Goal: Transaction & Acquisition: Register for event/course

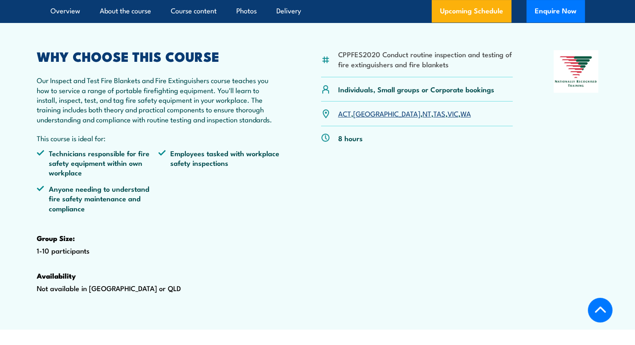
scroll to position [292, 0]
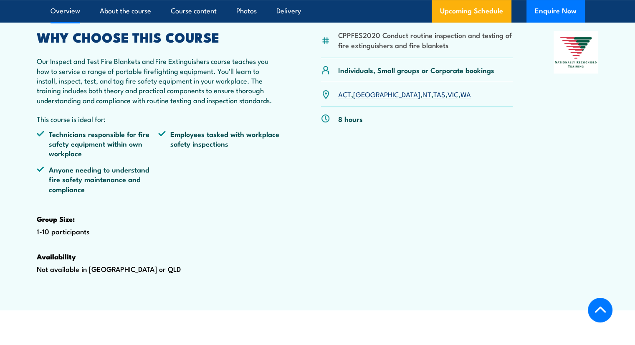
click at [367, 99] on link "[GEOGRAPHIC_DATA]" at bounding box center [386, 94] width 67 height 10
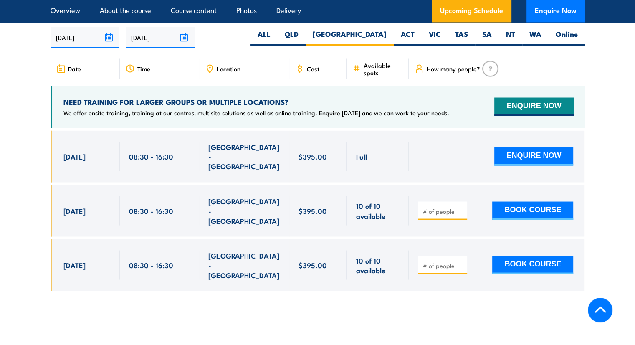
scroll to position [1549, 0]
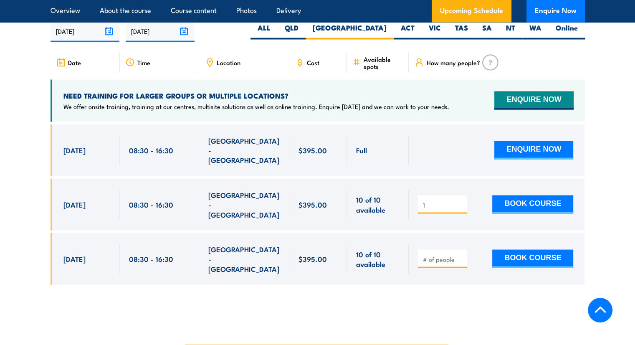
click at [460, 204] on input "1" at bounding box center [443, 204] width 42 height 8
type input "2"
click at [460, 204] on input "2" at bounding box center [443, 204] width 42 height 8
click at [505, 200] on button "BOOK COURSE" at bounding box center [532, 204] width 81 height 18
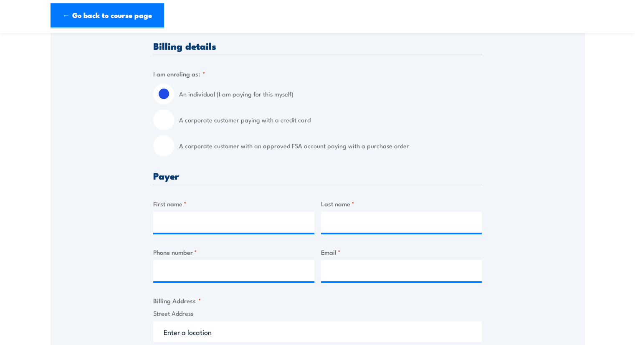
scroll to position [209, 0]
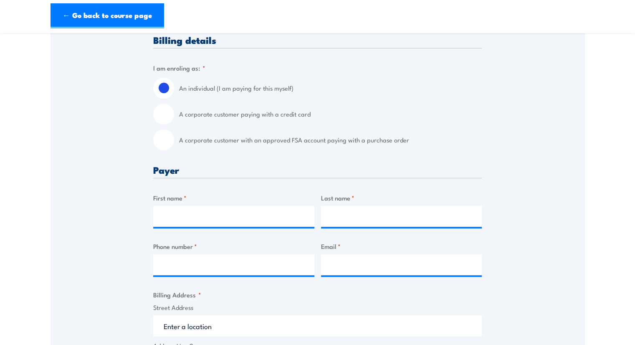
click at [160, 110] on input "A corporate customer paying with a credit card" at bounding box center [163, 113] width 21 height 21
radio input "true"
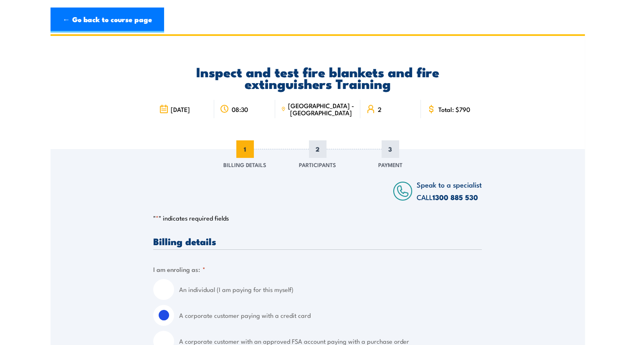
scroll to position [0, 0]
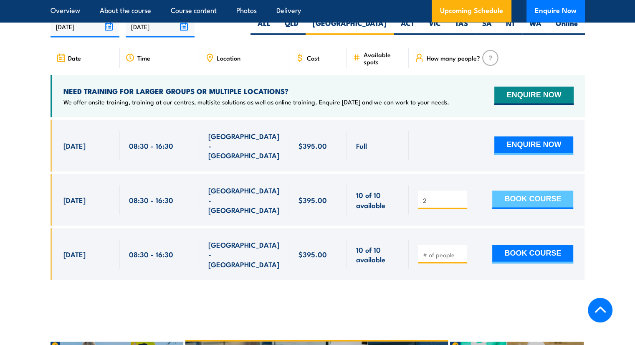
click at [519, 199] on button "BOOK COURSE" at bounding box center [532, 199] width 81 height 18
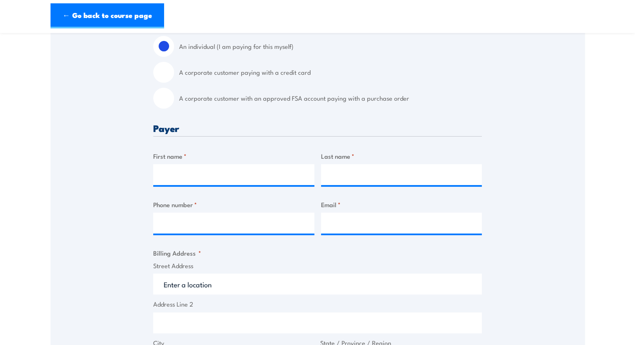
scroll to position [209, 0]
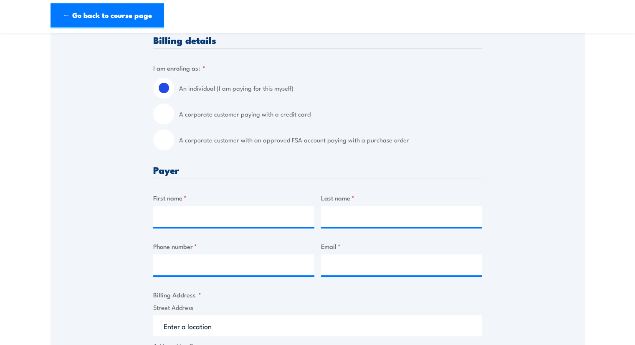
click at [168, 116] on input "A corporate customer paying with a credit card" at bounding box center [163, 113] width 21 height 21
radio input "true"
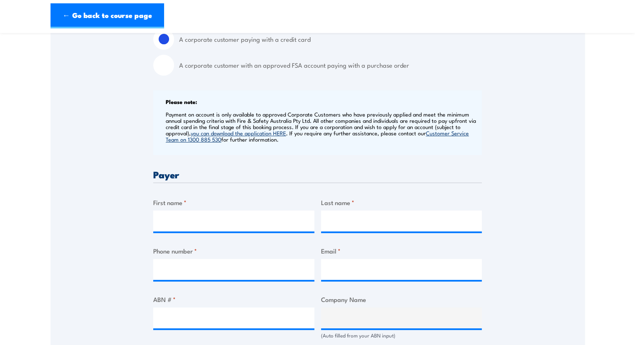
scroll to position [375, 0]
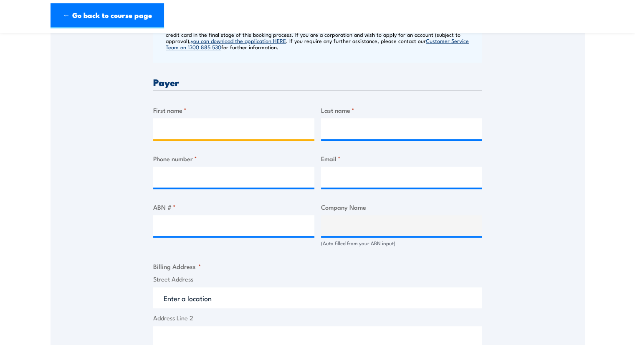
click at [183, 132] on input "First name *" at bounding box center [233, 128] width 161 height 21
type input "Matthew"
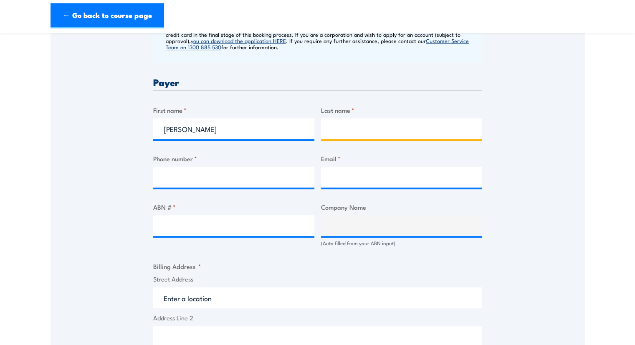
type input "Latimore"
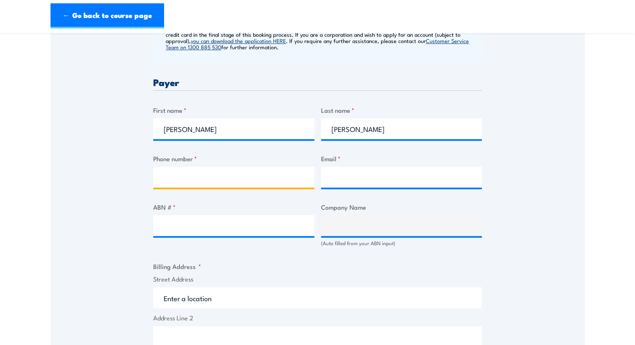
type input "0456761071"
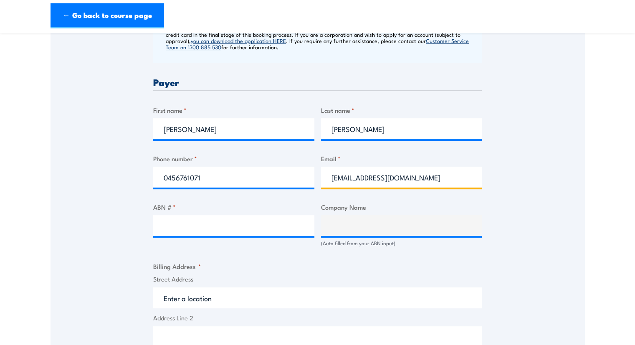
click at [434, 176] on input "matthewlatimore1@hotmail.com" at bounding box center [401, 176] width 161 height 21
click at [358, 177] on input "matthewlatimore" at bounding box center [401, 176] width 161 height 21
click at [388, 177] on input "matthew.latimore" at bounding box center [401, 176] width 161 height 21
type input "matthew.latimore@menaicivil.com.au"
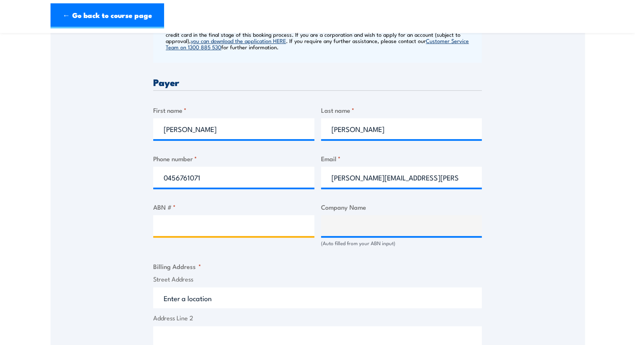
click at [205, 225] on input "ABN # *" at bounding box center [233, 225] width 161 height 21
paste input "86 102 522 618"
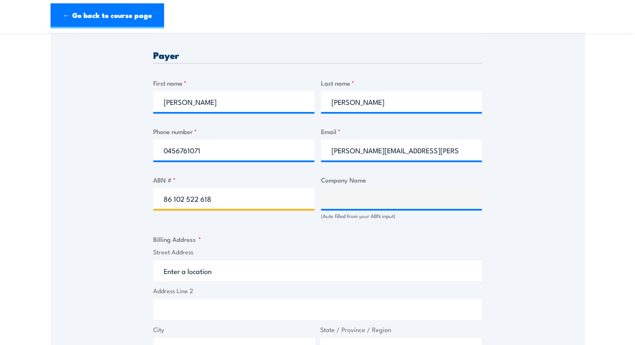
scroll to position [417, 0]
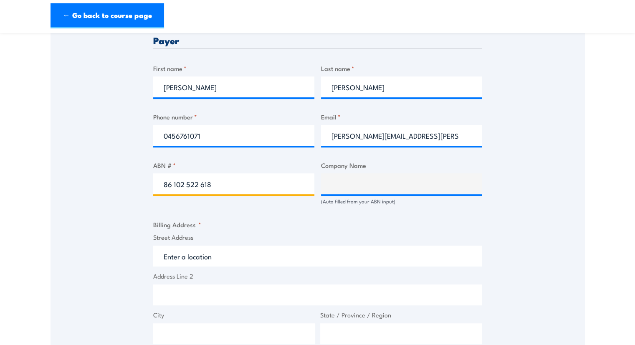
type input "86 102 522 618"
click at [267, 216] on div "Billing details I am enroling as: * An individual (I am paying for this myself)…" at bounding box center [317, 230] width 328 height 809
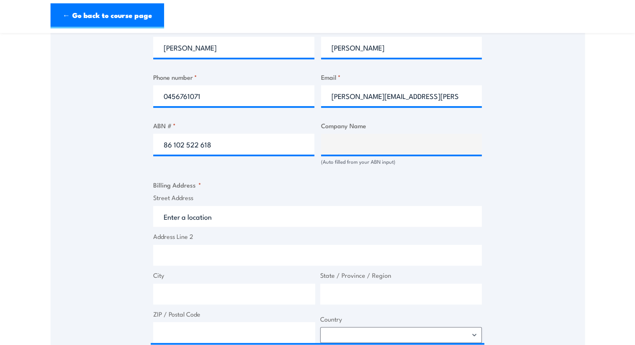
scroll to position [501, 0]
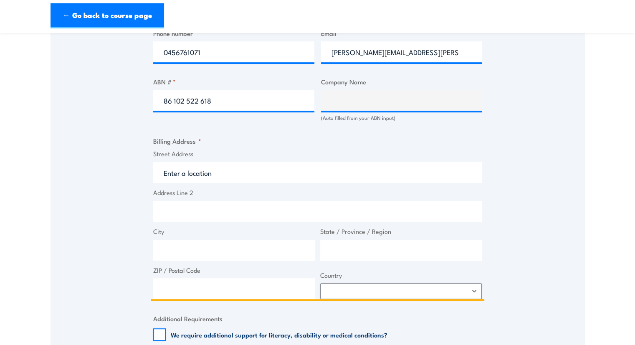
click at [219, 171] on input "Street Address" at bounding box center [317, 172] width 328 height 21
click at [215, 177] on input "Street Address" at bounding box center [317, 172] width 328 height 21
paste input "PO Box 740"
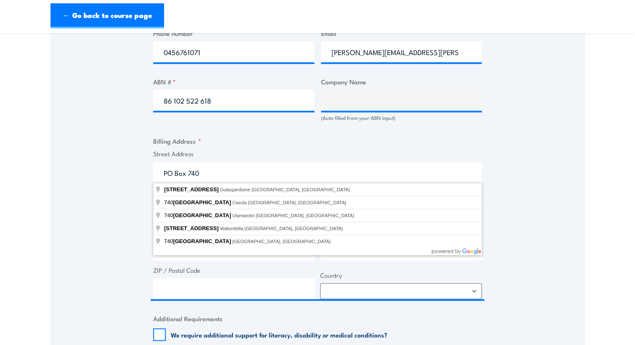
click at [272, 153] on label "Street Address" at bounding box center [317, 154] width 328 height 10
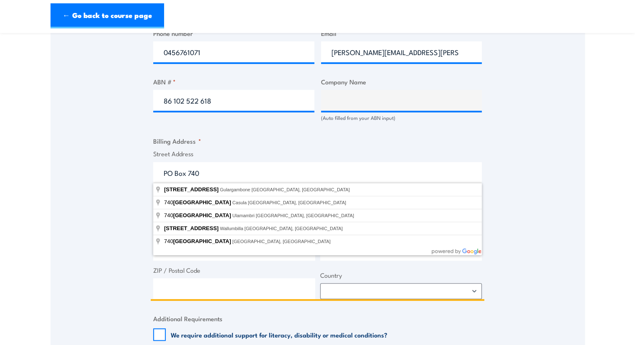
click at [272, 162] on input "PO Box 740" at bounding box center [317, 172] width 328 height 21
type input "PO Box 740"
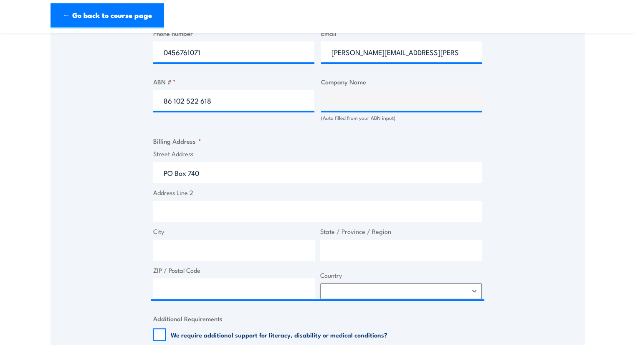
click at [401, 133] on div "Billing details I am enroling as: * An individual (I am paying for this myself)…" at bounding box center [317, 147] width 328 height 809
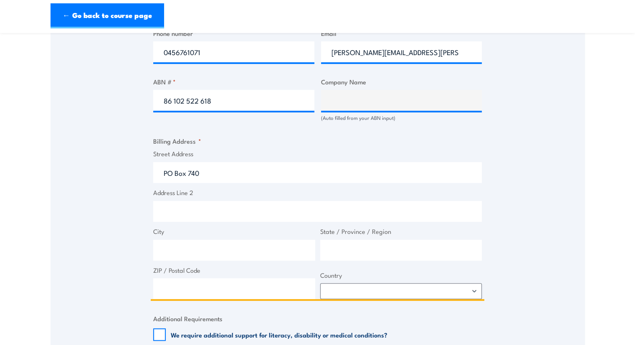
click at [170, 247] on input "City" at bounding box center [234, 249] width 162 height 21
click at [190, 249] on input "Campbeltown" at bounding box center [234, 249] width 162 height 21
type input "Campbelltown"
click at [374, 250] on input "State / Province / Region" at bounding box center [401, 249] width 162 height 21
type input "[GEOGRAPHIC_DATA]"
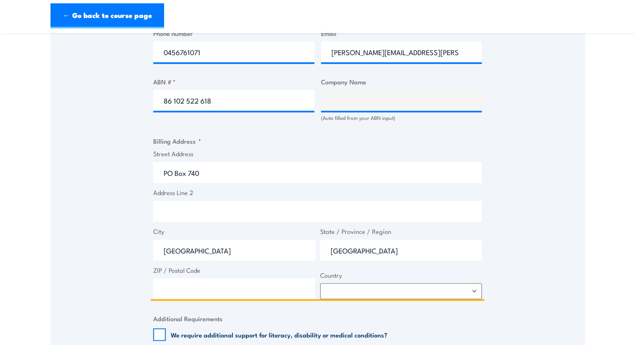
click at [214, 281] on input "ZIP / Postal Code" at bounding box center [234, 288] width 162 height 21
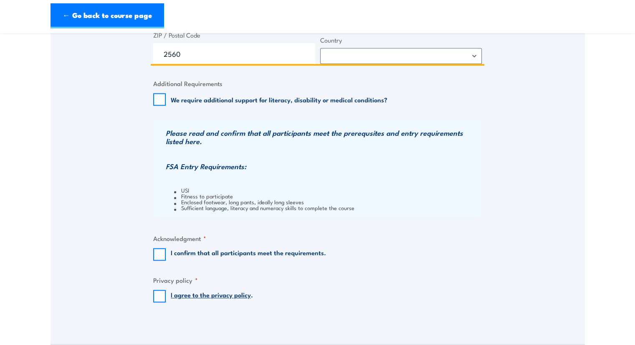
scroll to position [876, 0]
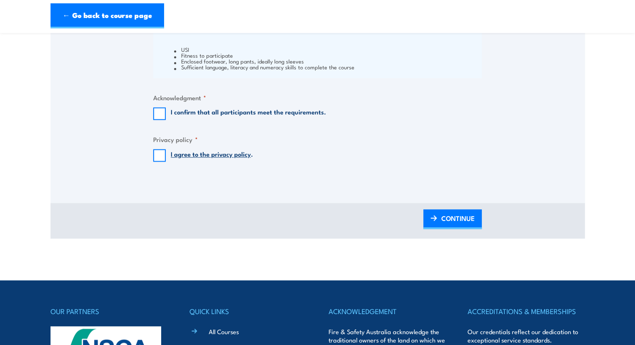
type input "2560"
click at [157, 113] on input "I confirm that all participants meet the requirements." at bounding box center [159, 113] width 13 height 13
checkbox input "true"
click at [159, 154] on input "I agree to the privacy policy ." at bounding box center [159, 155] width 13 height 13
checkbox input "true"
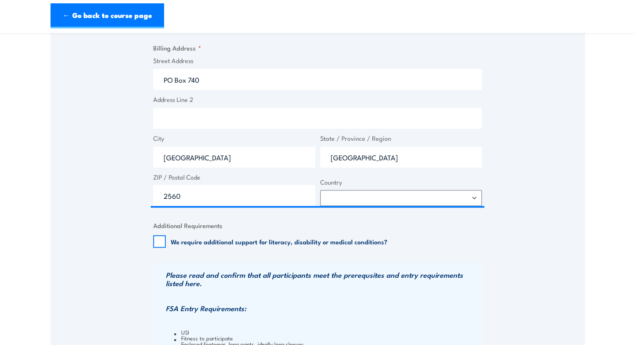
scroll to position [584, 0]
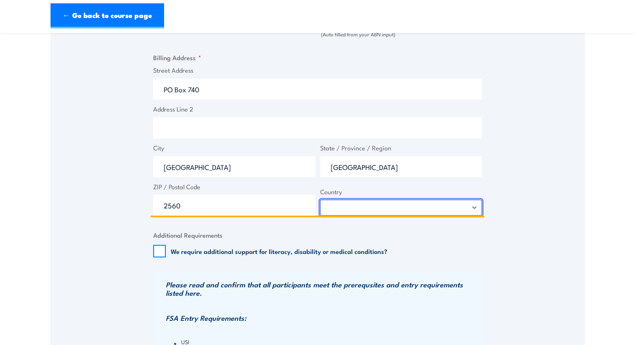
click at [440, 207] on select "Afghanistan Albania Algeria American Samoa Andorra Angola Anguilla Antarctica A…" at bounding box center [401, 207] width 162 height 16
select select "Australia"
click at [320, 199] on select "Afghanistan Albania Algeria American Samoa Andorra Angola Anguilla Antarctica A…" at bounding box center [401, 207] width 162 height 16
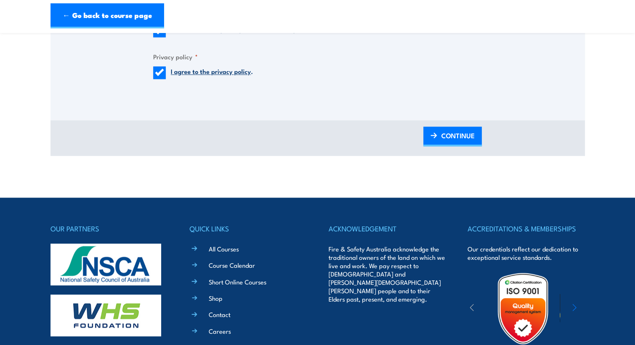
scroll to position [960, 0]
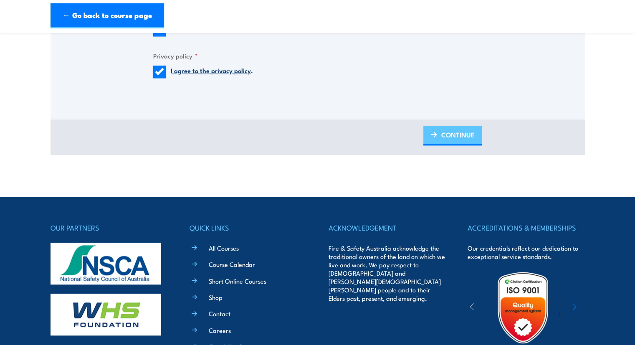
click at [432, 135] on img at bounding box center [433, 134] width 7 height 6
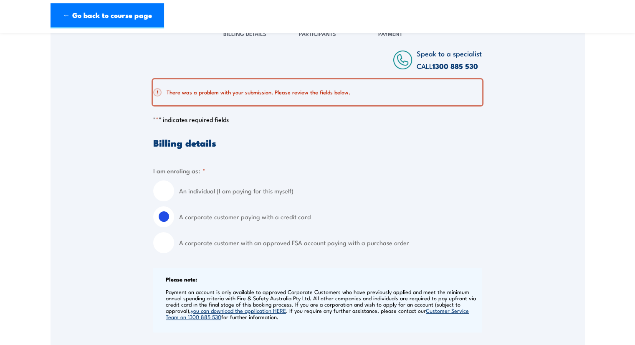
scroll to position [142, 0]
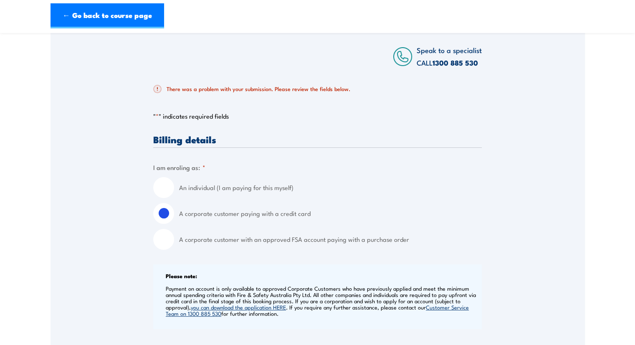
click at [166, 189] on input "An individual (I am paying for this myself)" at bounding box center [163, 187] width 21 height 21
radio input "true"
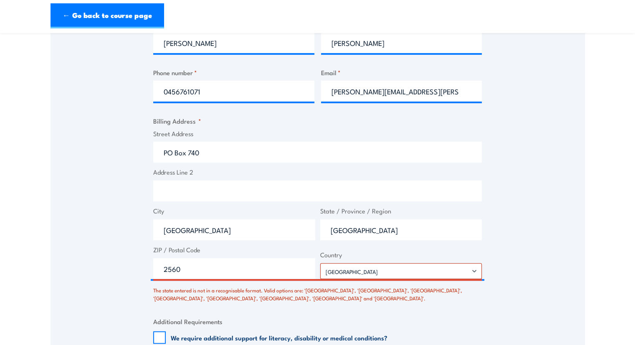
scroll to position [434, 0]
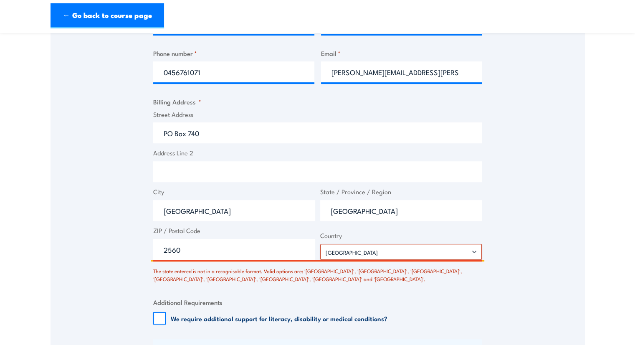
click at [346, 209] on input "[GEOGRAPHIC_DATA]" at bounding box center [401, 210] width 162 height 21
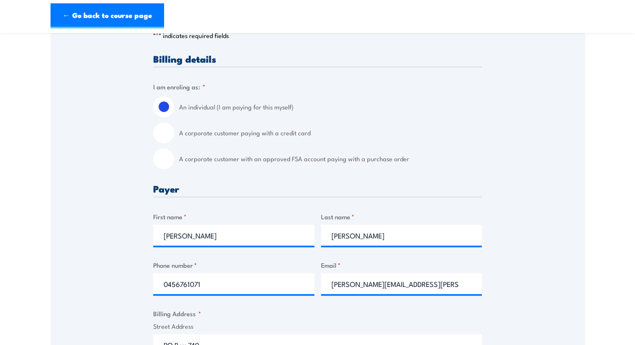
type input "New South Wales"
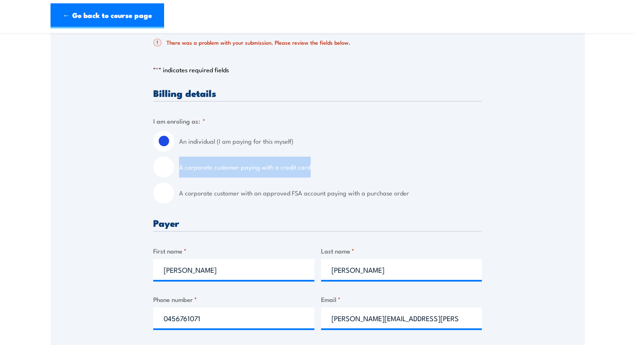
scroll to position [184, 0]
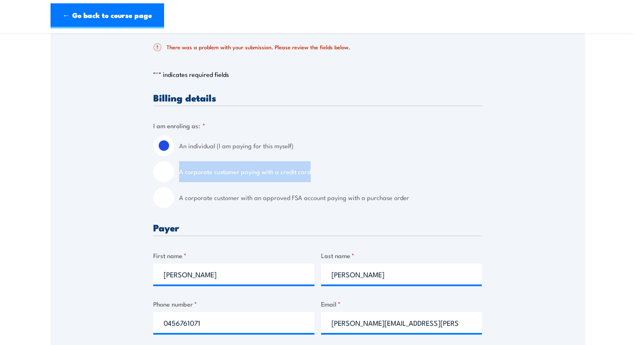
drag, startPoint x: 297, startPoint y: 137, endPoint x: 290, endPoint y: 142, distance: 8.7
click at [295, 137] on div "An individual (I am paying for this myself) A corporate customer paying with a …" at bounding box center [317, 171] width 328 height 73
click at [157, 176] on input "A corporate customer paying with a credit card" at bounding box center [163, 171] width 21 height 21
radio input "true"
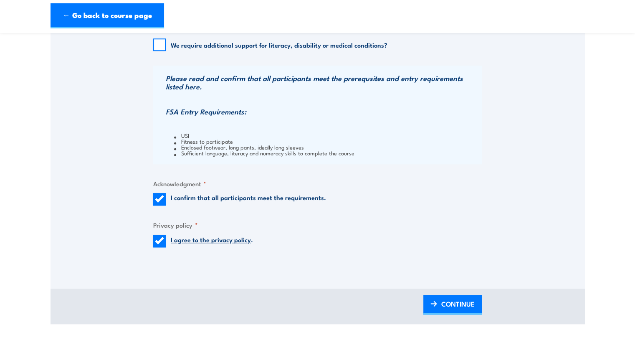
scroll to position [851, 0]
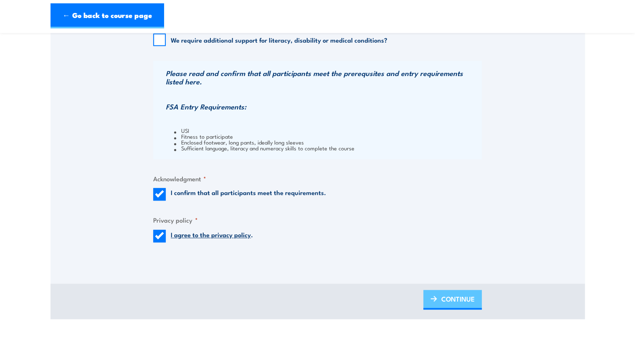
click at [445, 300] on span "CONTINUE" at bounding box center [457, 298] width 33 height 22
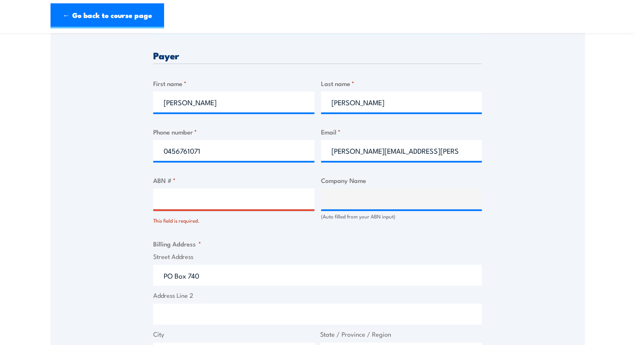
scroll to position [434, 0]
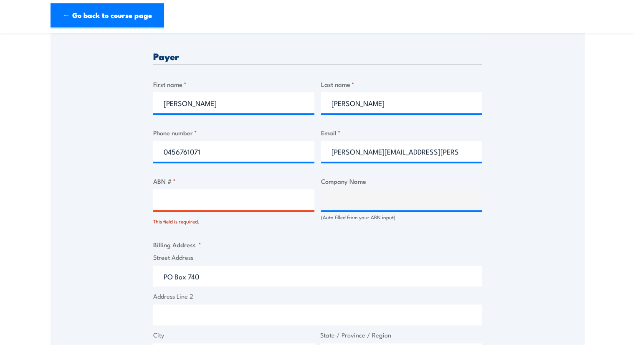
click at [168, 196] on input "ABN # *" at bounding box center [233, 199] width 161 height 21
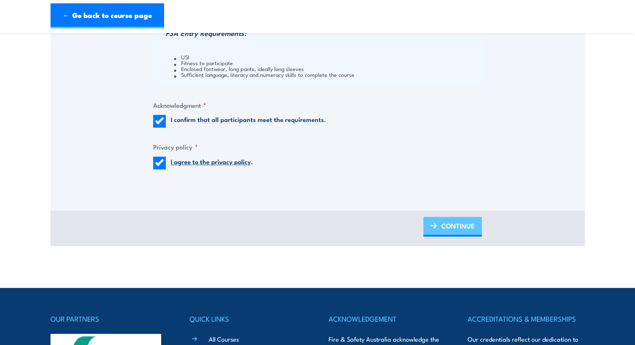
type input "86102522618"
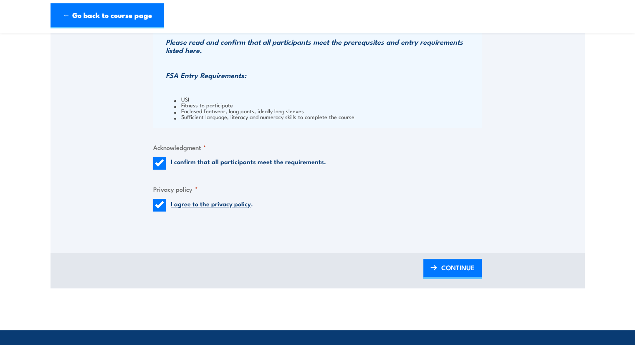
type input "MENAI CIVIL CONTRACTORS PTY. LTD."
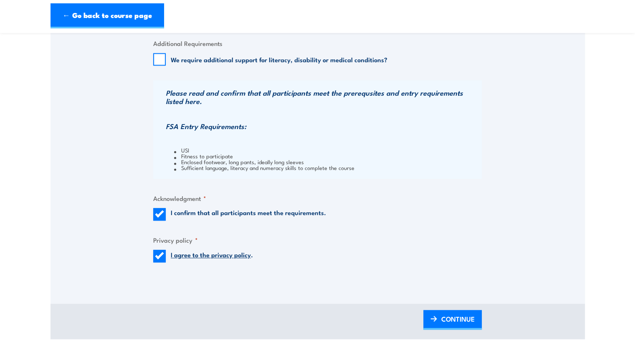
scroll to position [834, 0]
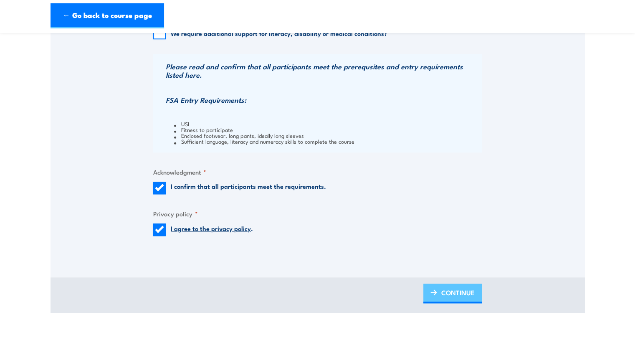
click at [441, 287] on span "CONTINUE" at bounding box center [457, 292] width 33 height 22
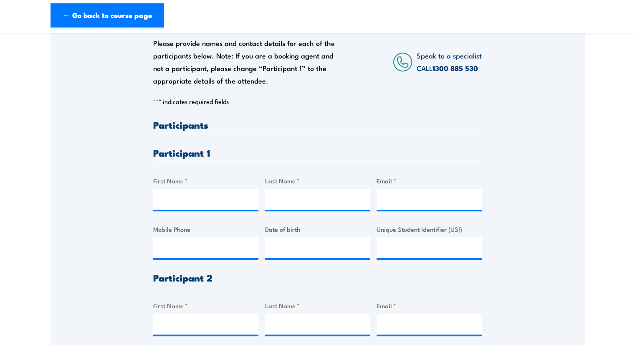
scroll to position [125, 0]
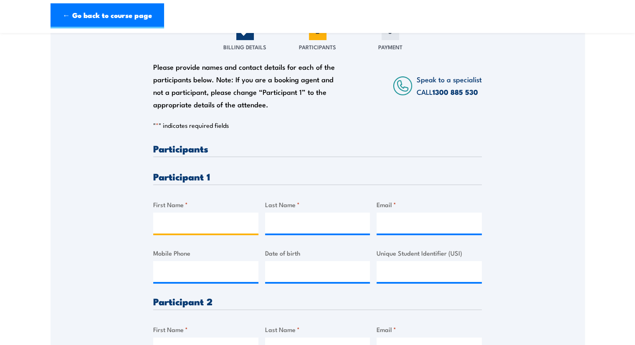
click at [164, 217] on input "First Name *" at bounding box center [205, 222] width 105 height 21
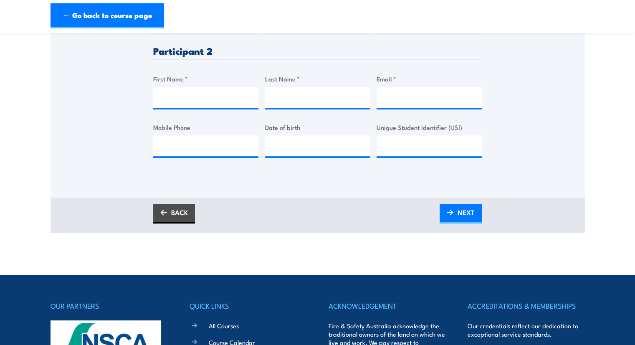
scroll to position [209, 0]
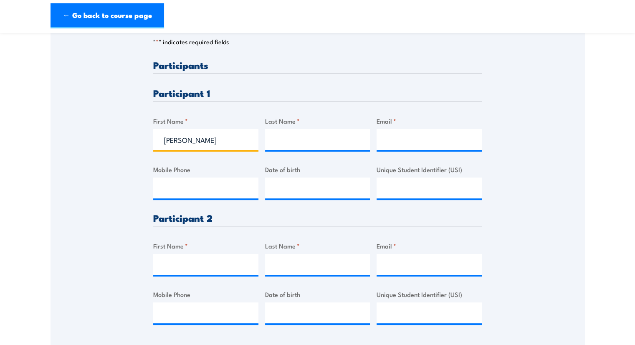
type input "Cameron"
click at [296, 142] on input "Last Name *" at bounding box center [317, 139] width 105 height 21
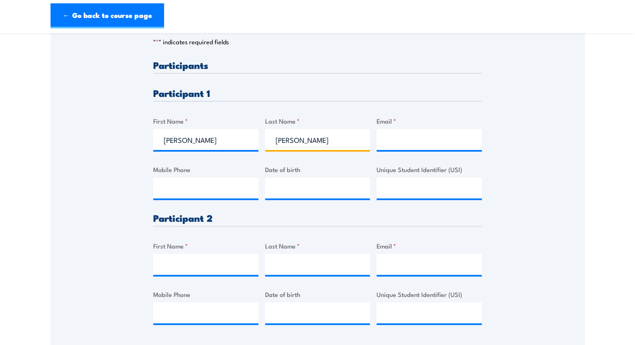
type input "Gardiner"
click at [165, 184] on input "Mobile Phone" at bounding box center [205, 187] width 105 height 21
paste input "416 519 916"
click at [164, 187] on input "416 519 916" at bounding box center [205, 187] width 105 height 21
type input "0416 519 916"
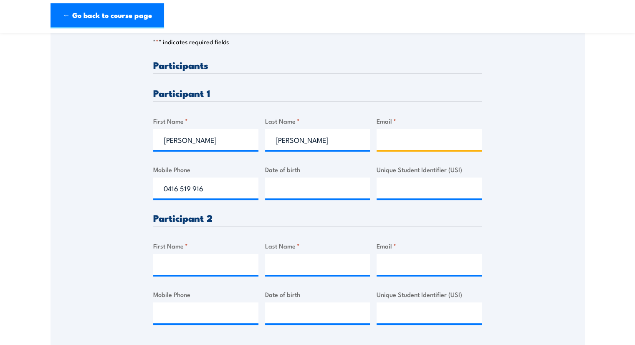
paste input "camg1732@gmail.com"
type input "camg1732@gmail.com"
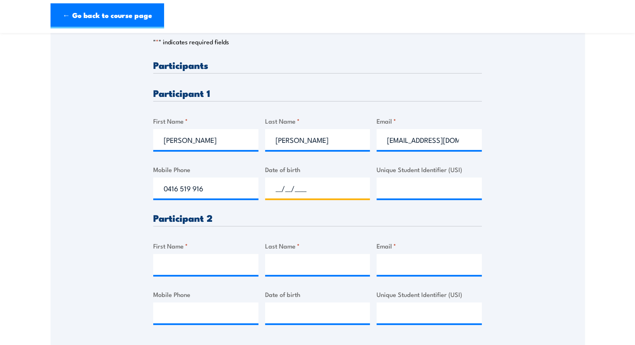
click at [288, 183] on input "__/__/____" at bounding box center [317, 187] width 105 height 21
paste input "17/09/2003"
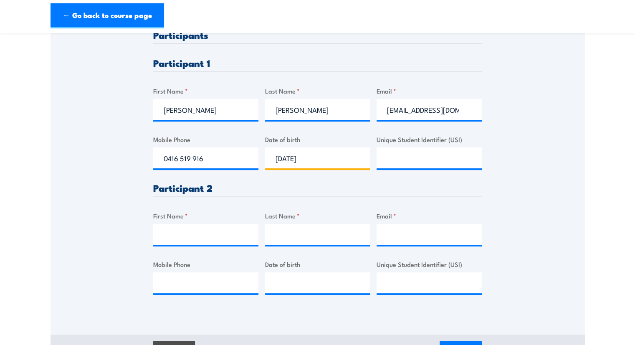
scroll to position [292, 0]
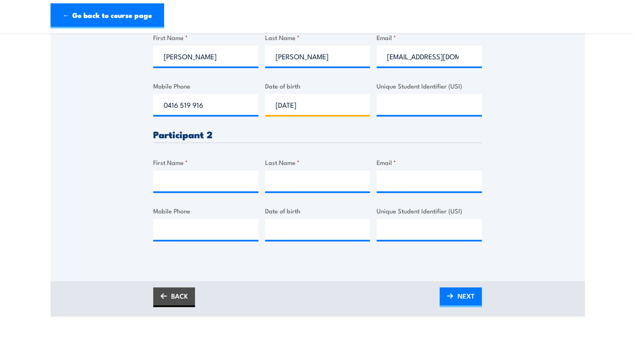
type input "17/09/2003"
click at [181, 181] on input "First Name *" at bounding box center [205, 180] width 105 height 21
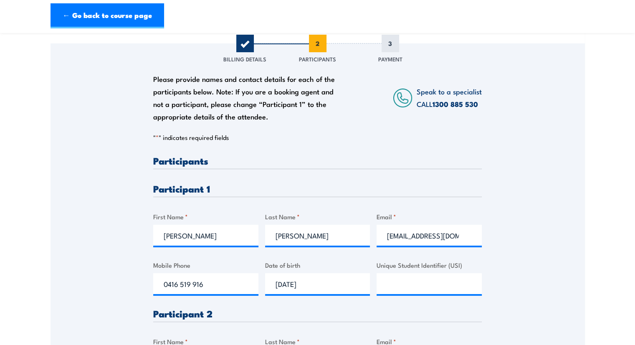
scroll to position [209, 0]
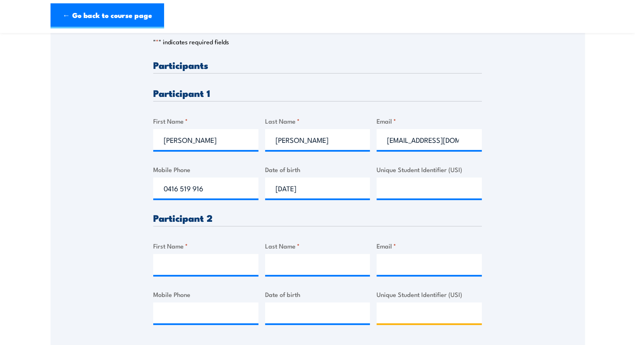
click at [407, 312] on input "Unique Student Identifier (USI)" at bounding box center [428, 312] width 105 height 21
type input "UL8LXFWTZ4"
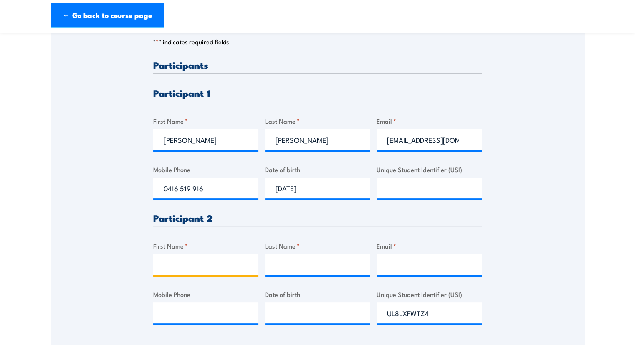
click at [192, 256] on input "First Name *" at bounding box center [205, 264] width 105 height 21
type input "Christian"
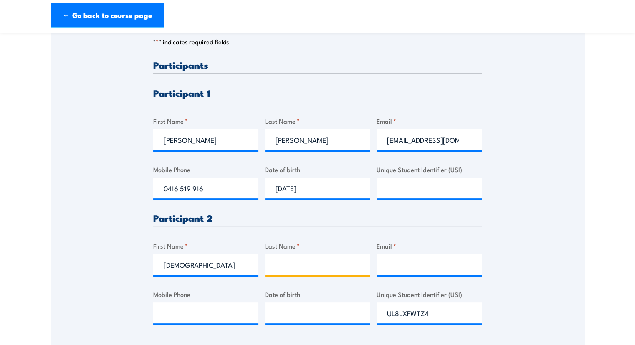
click at [295, 267] on input "Last Name *" at bounding box center [317, 264] width 105 height 21
paste input "Deushain"
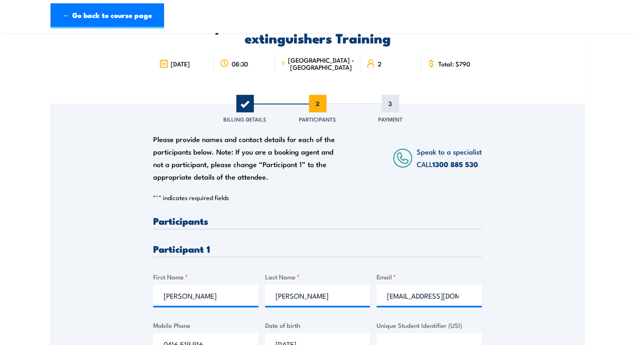
scroll to position [42, 0]
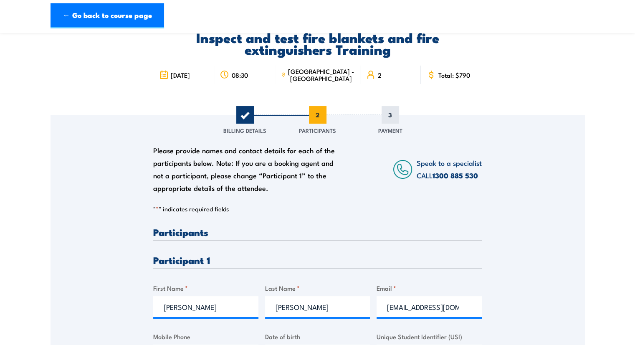
type input "Deushain"
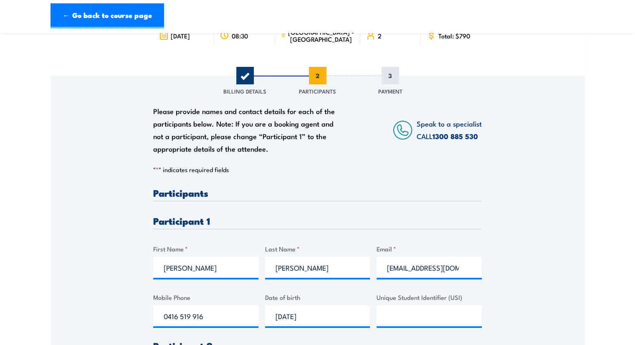
scroll to position [167, 0]
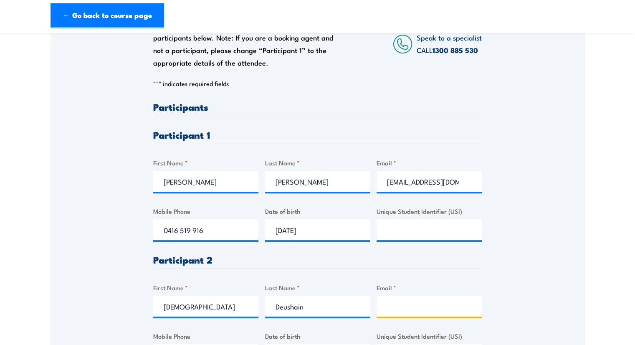
paste input "christian.deushain@menaicivil.com.au"
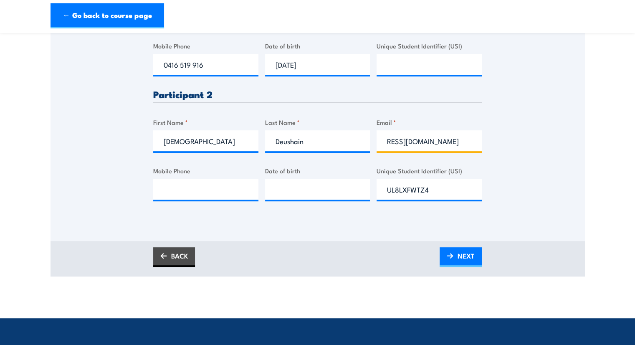
scroll to position [334, 0]
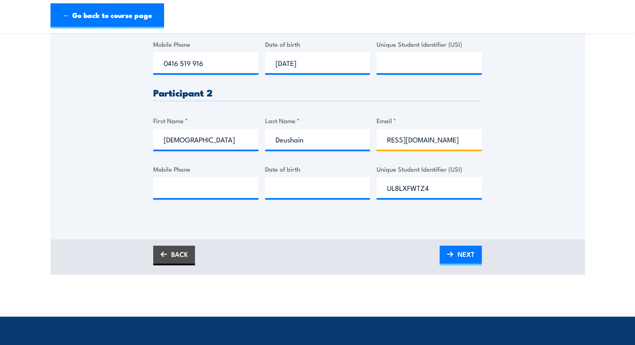
type input "christian.deushain@menaicivil.com.au"
click at [200, 191] on input "Mobile Phone" at bounding box center [205, 187] width 105 height 21
paste input "431 063 315"
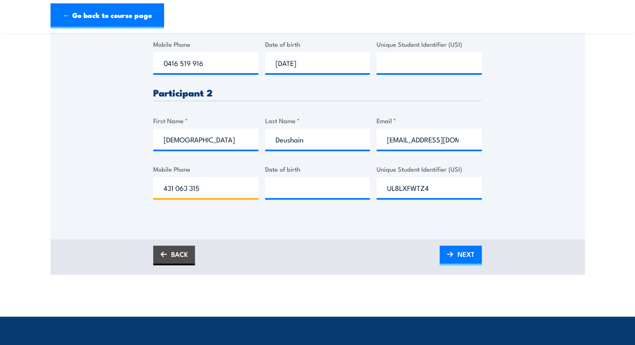
click at [164, 187] on input "431 063 315" at bounding box center [205, 187] width 105 height 21
type input "0431 063 315"
paste input "07/04/1988"
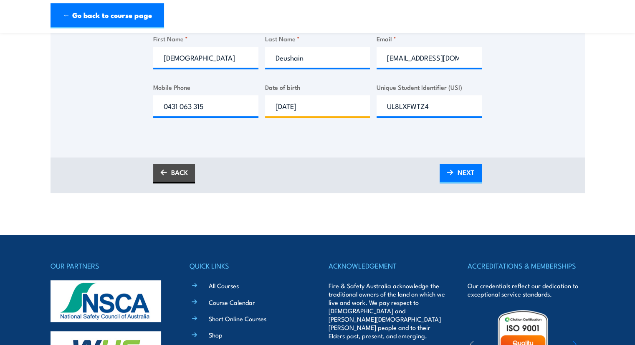
scroll to position [417, 0]
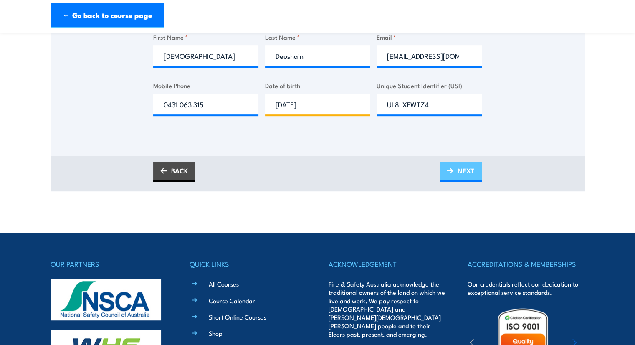
type input "07/04/1988"
click at [456, 176] on link "NEXT" at bounding box center [460, 172] width 42 height 20
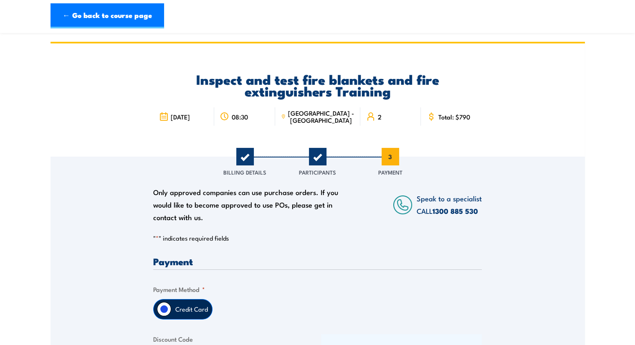
scroll to position [167, 0]
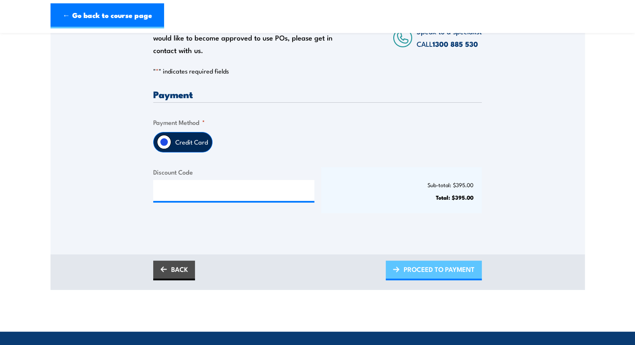
click at [442, 270] on span "PROCEED TO PAYMENT" at bounding box center [438, 269] width 71 height 22
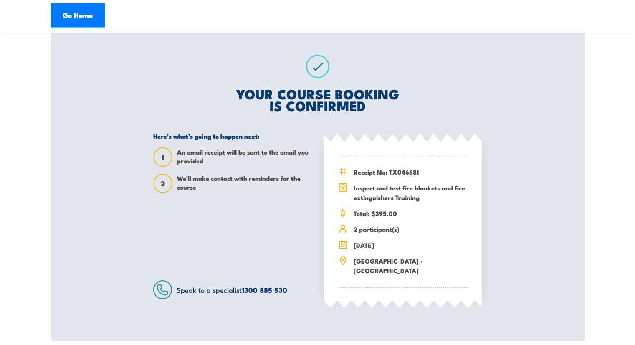
scroll to position [125, 0]
